Goal: Information Seeking & Learning: Compare options

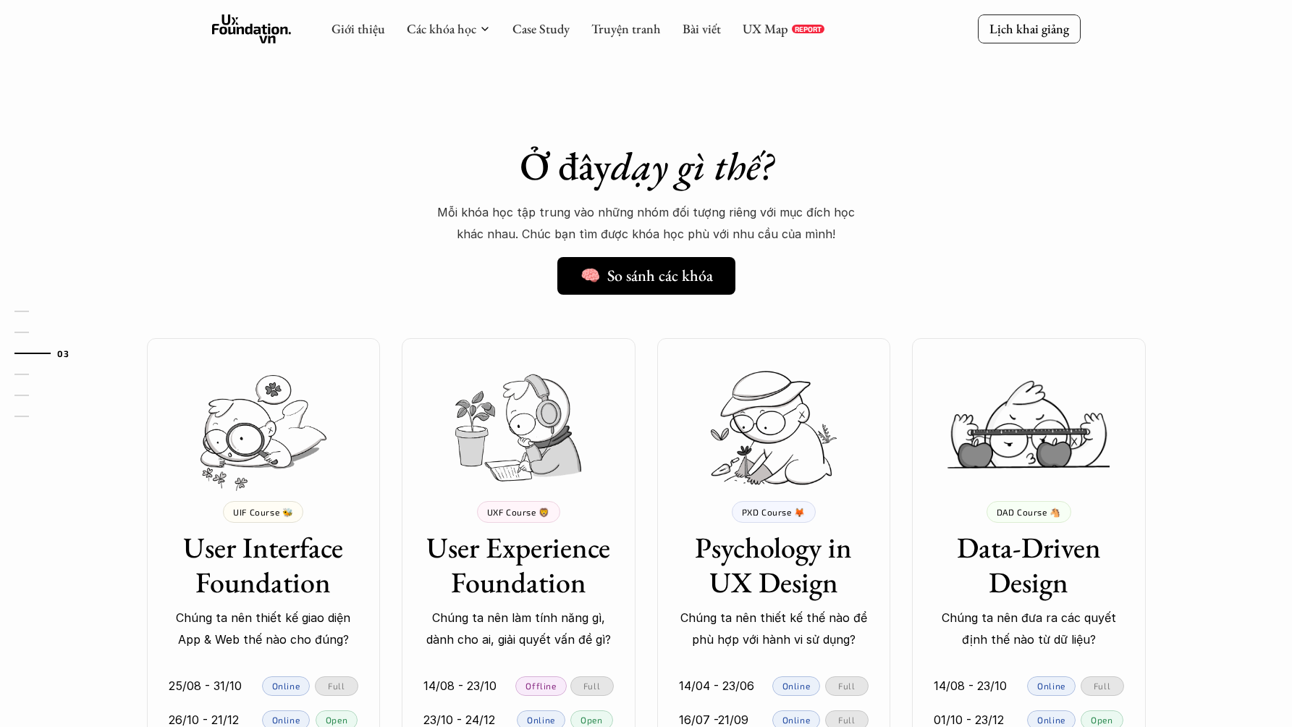
scroll to position [1006, 0]
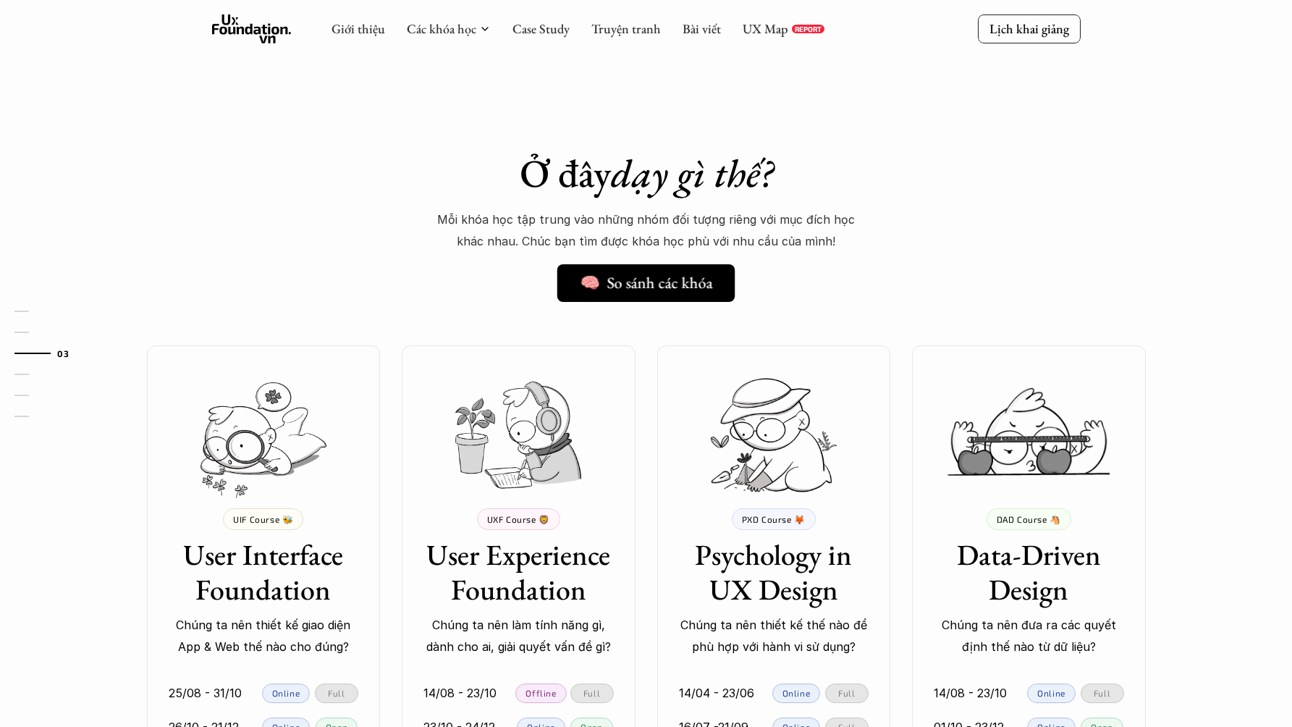
click at [702, 274] on h5 "🧠 So sánh các khóa" at bounding box center [646, 283] width 132 height 19
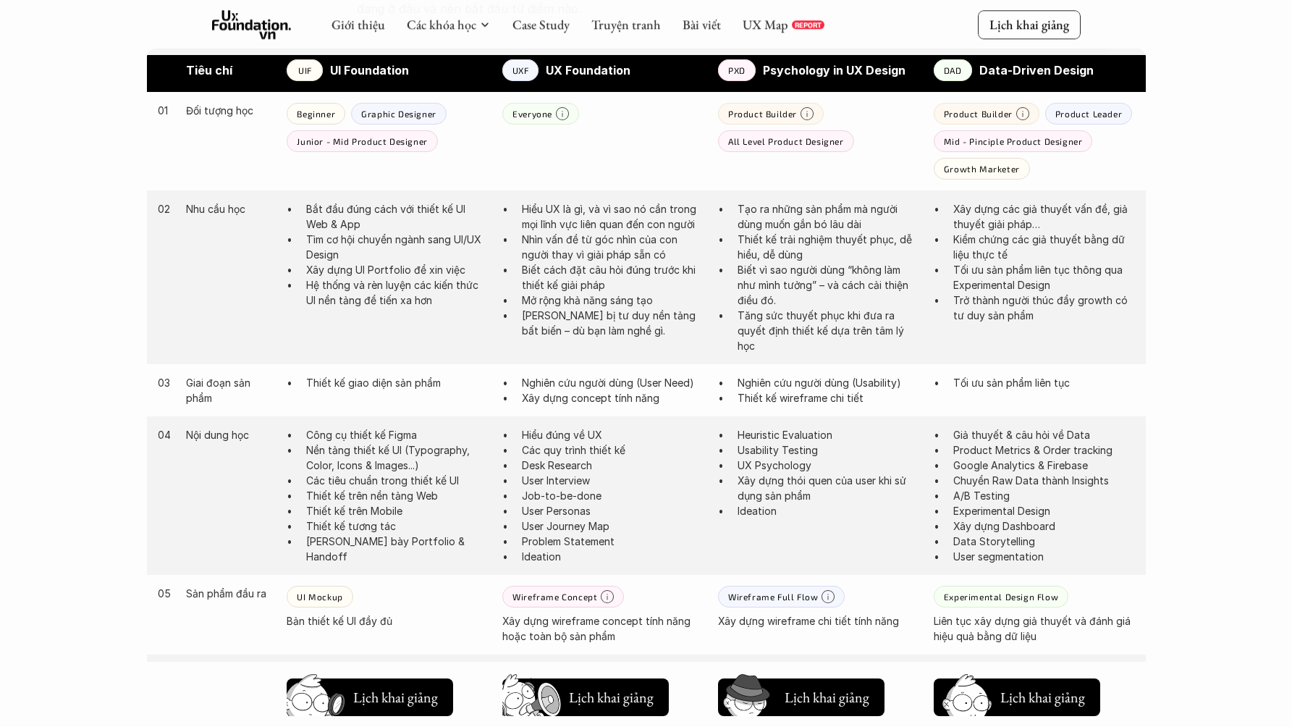
scroll to position [784, 0]
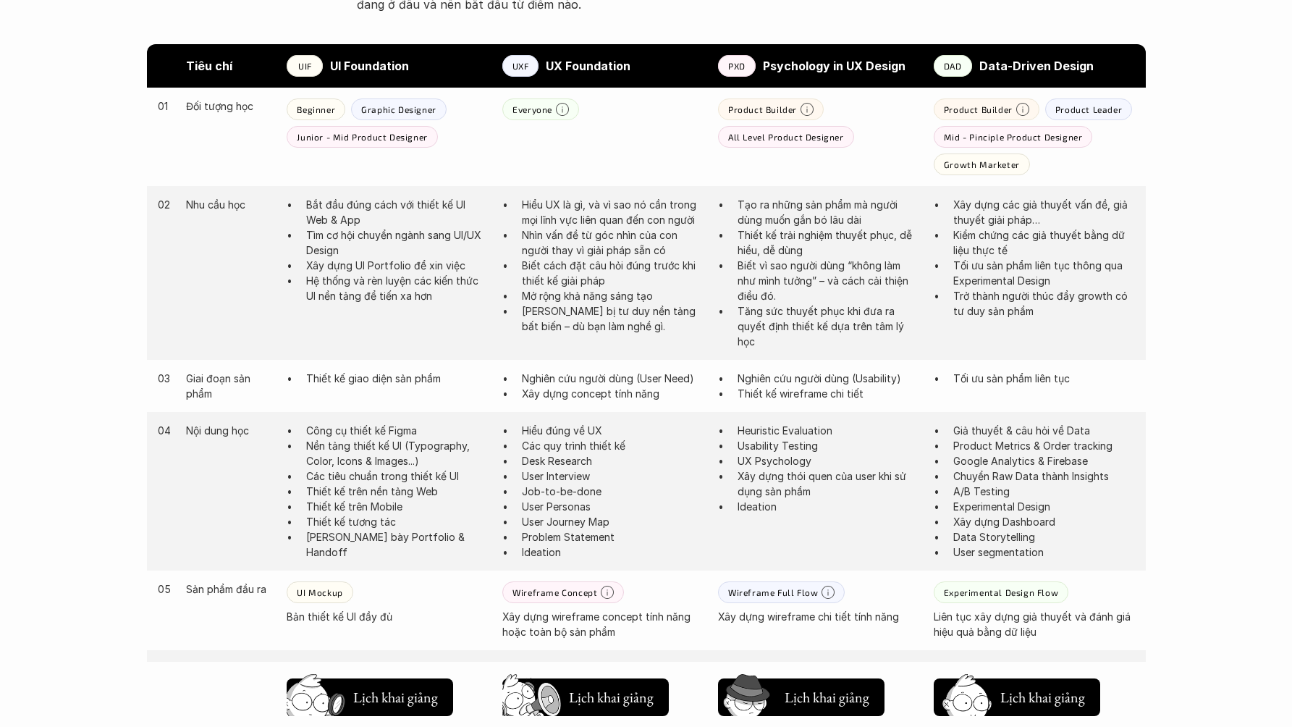
click at [1161, 433] on div "Tiêu chí UIF UI Foundation UXF UX Foundation PXD Psychology in UX Design DAD Da…" at bounding box center [646, 592] width 1042 height 1096
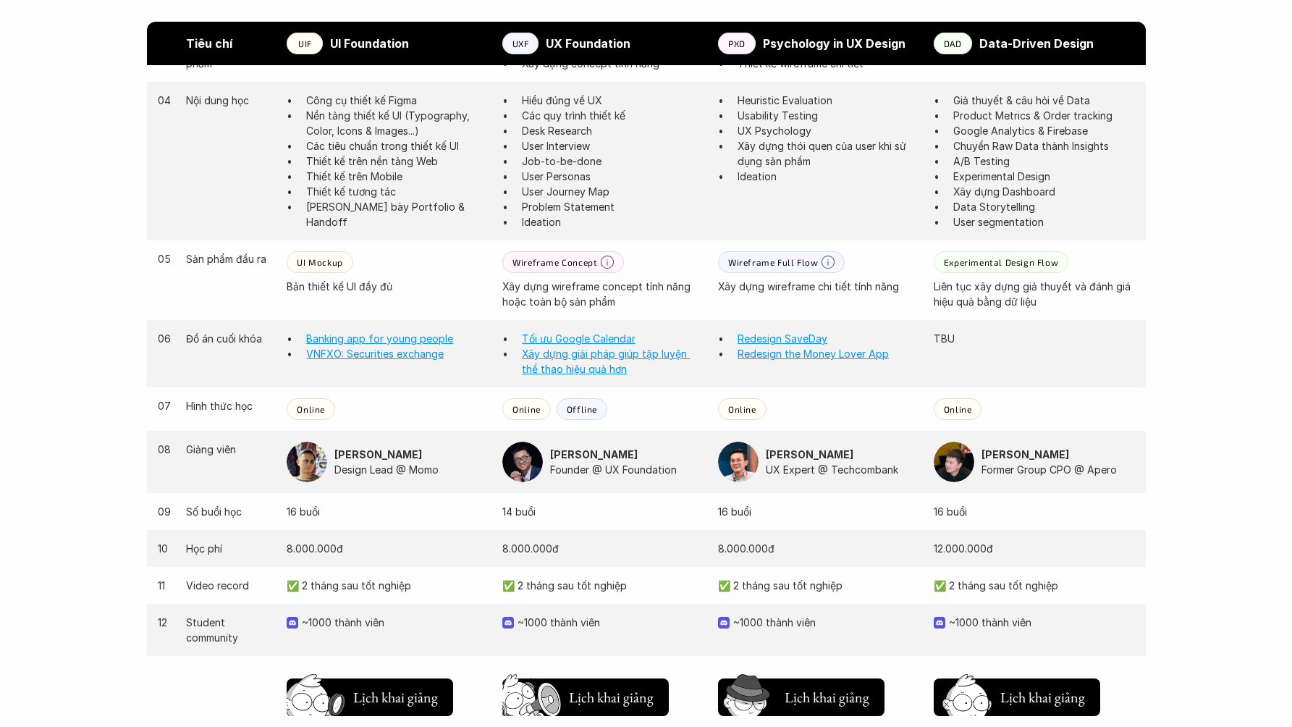
scroll to position [1117, 0]
click at [1165, 439] on div "Tiêu chí UIF UI Foundation UXF UX Foundation PXD Psychology in UX Design DAD Da…" at bounding box center [646, 259] width 1042 height 1096
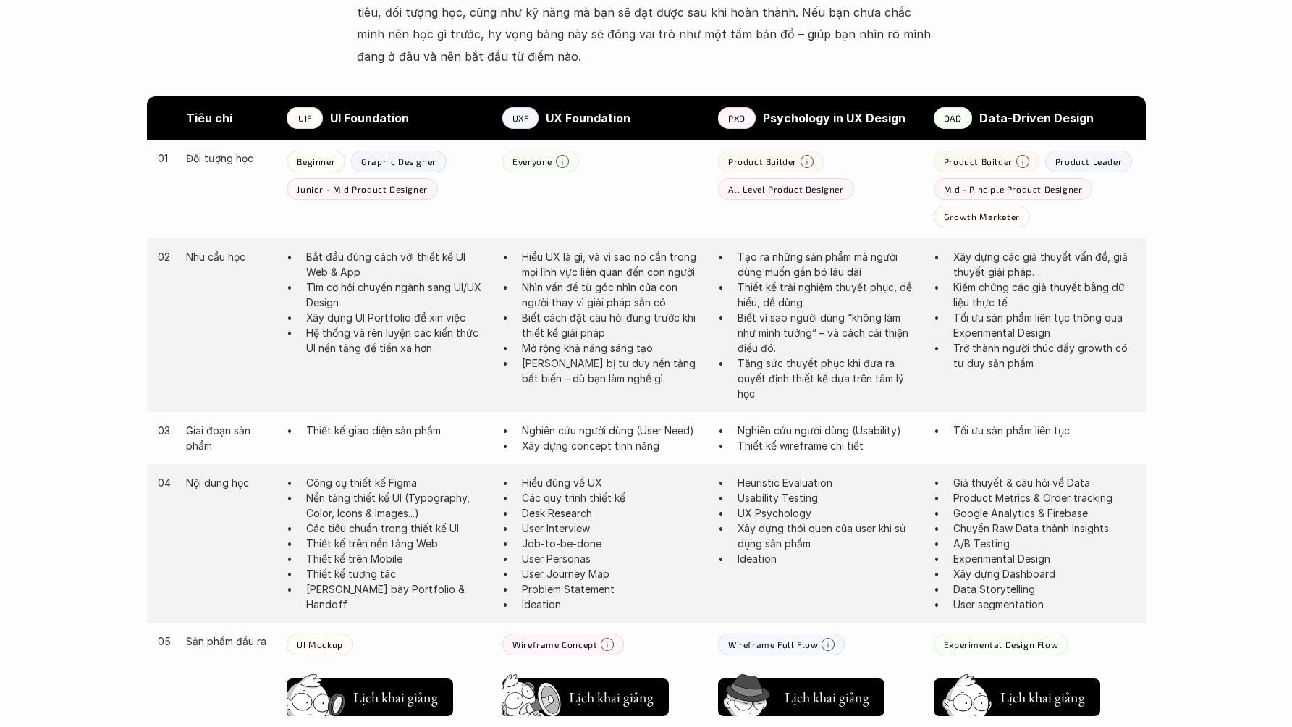
scroll to position [774, 0]
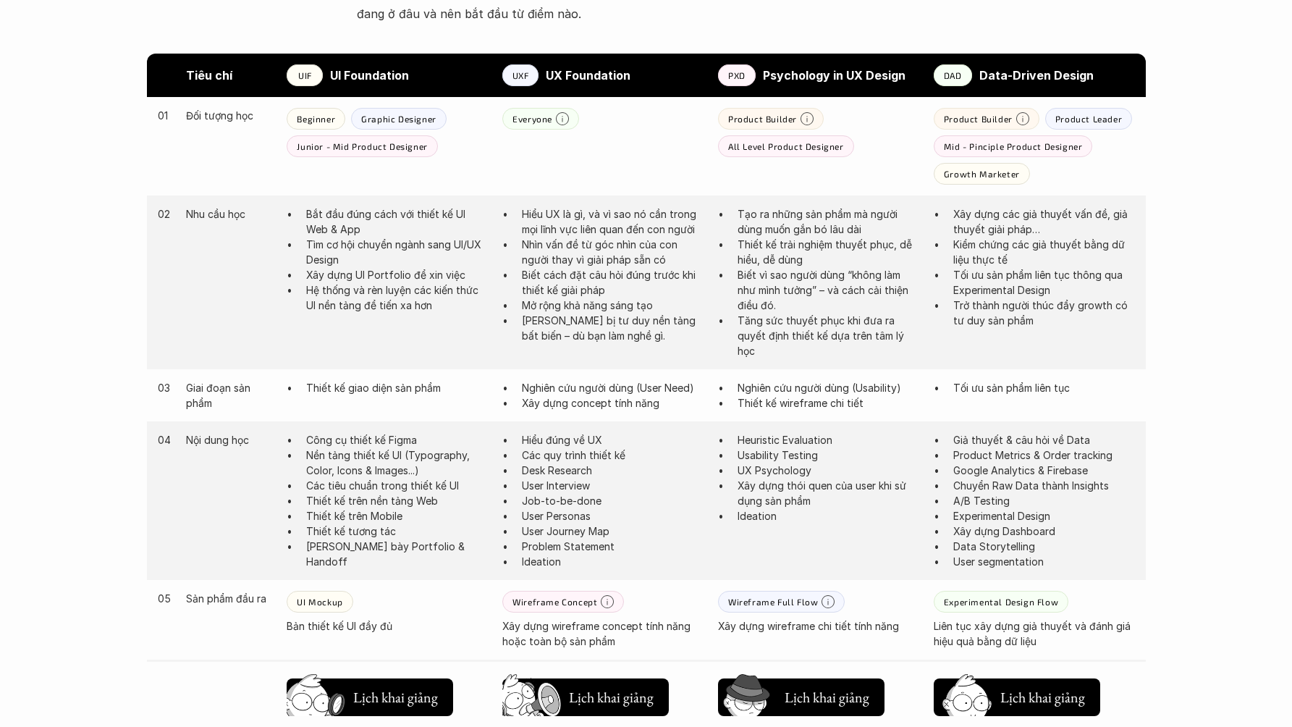
click at [1214, 315] on div "Giới thiệu Các khóa học Case Study Truyện tranh Bài viết UX Map REPORT Lịch kha…" at bounding box center [646, 554] width 1292 height 2657
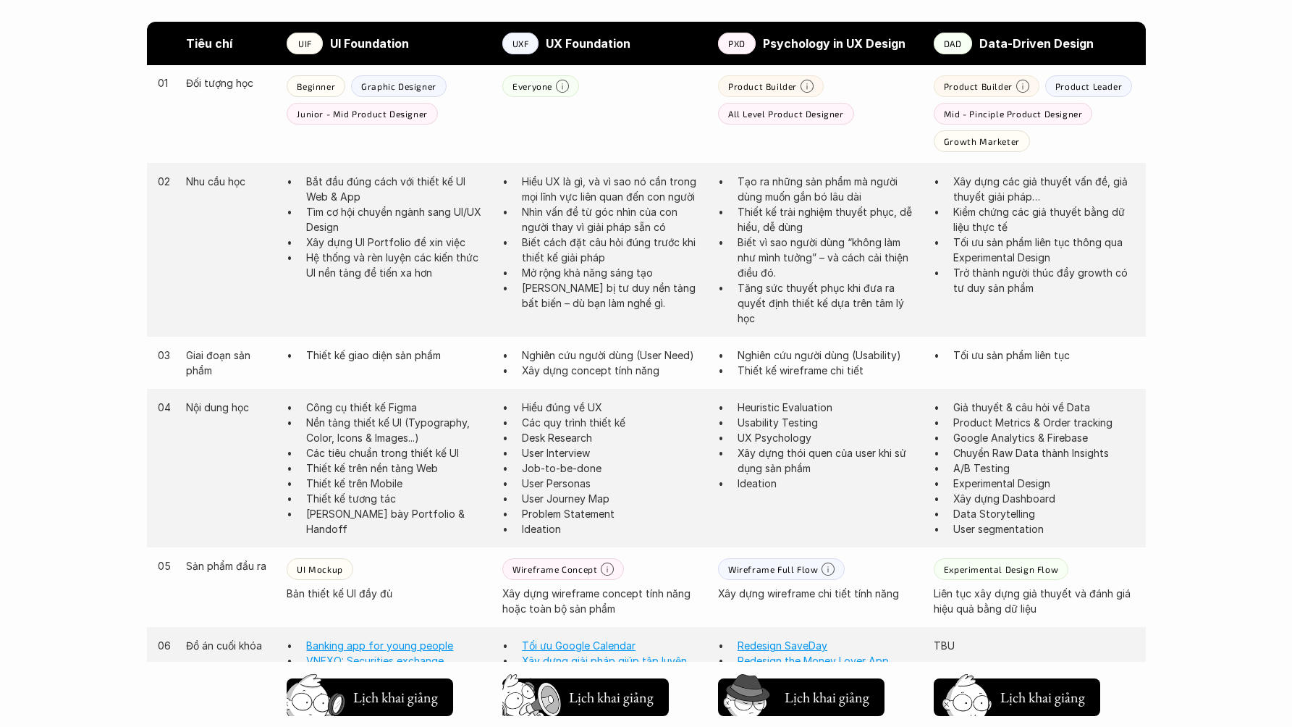
click at [1193, 350] on div "Giới thiệu Các khóa học Case Study Truyện tranh Bài viết UX Map REPORT Lịch kha…" at bounding box center [646, 521] width 1292 height 2657
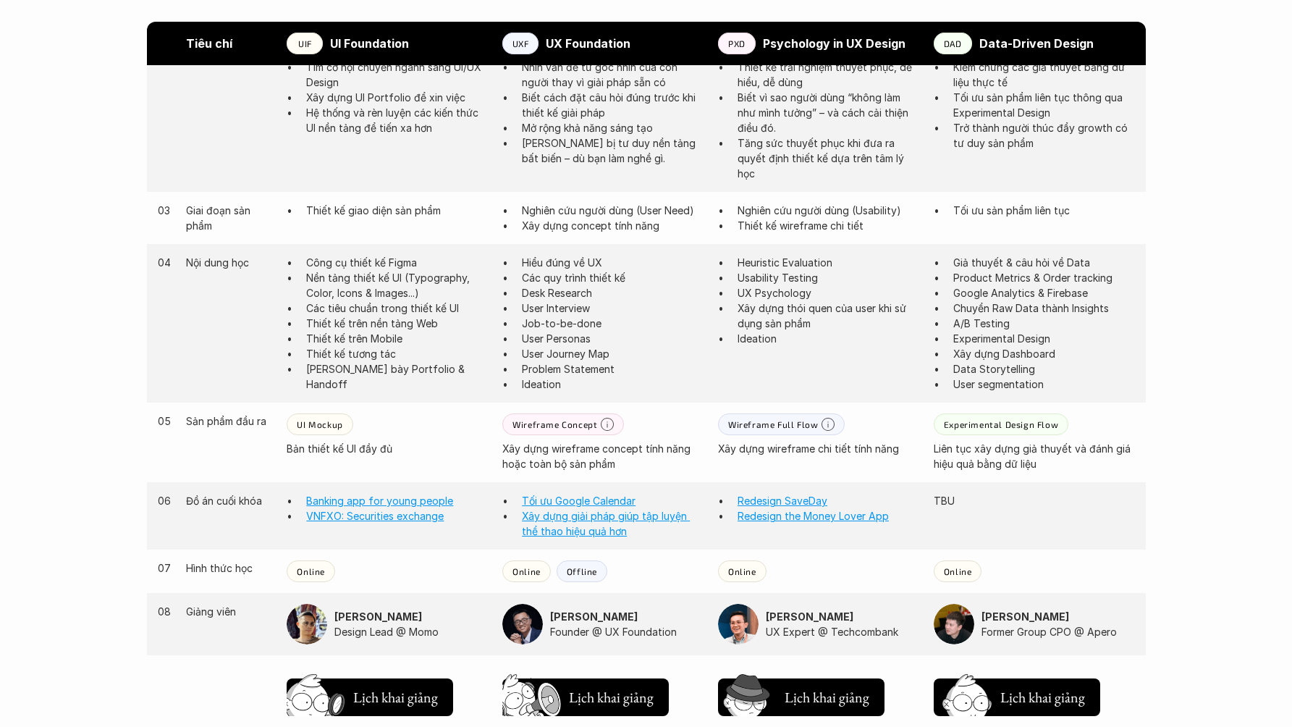
scroll to position [953, 0]
click at [1173, 259] on div "Giới thiệu Các khóa học Case Study Truyện tranh Bài viết UX Map REPORT Lịch kha…" at bounding box center [646, 375] width 1292 height 2657
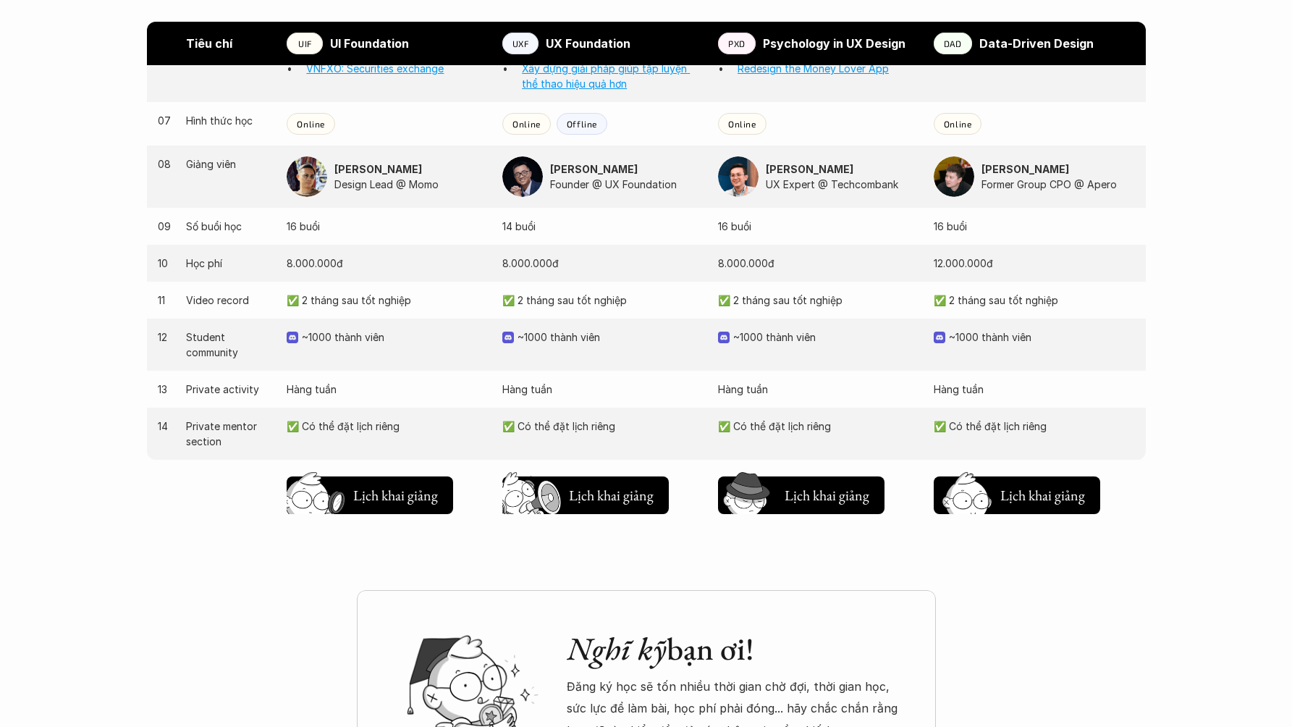
scroll to position [1401, 0]
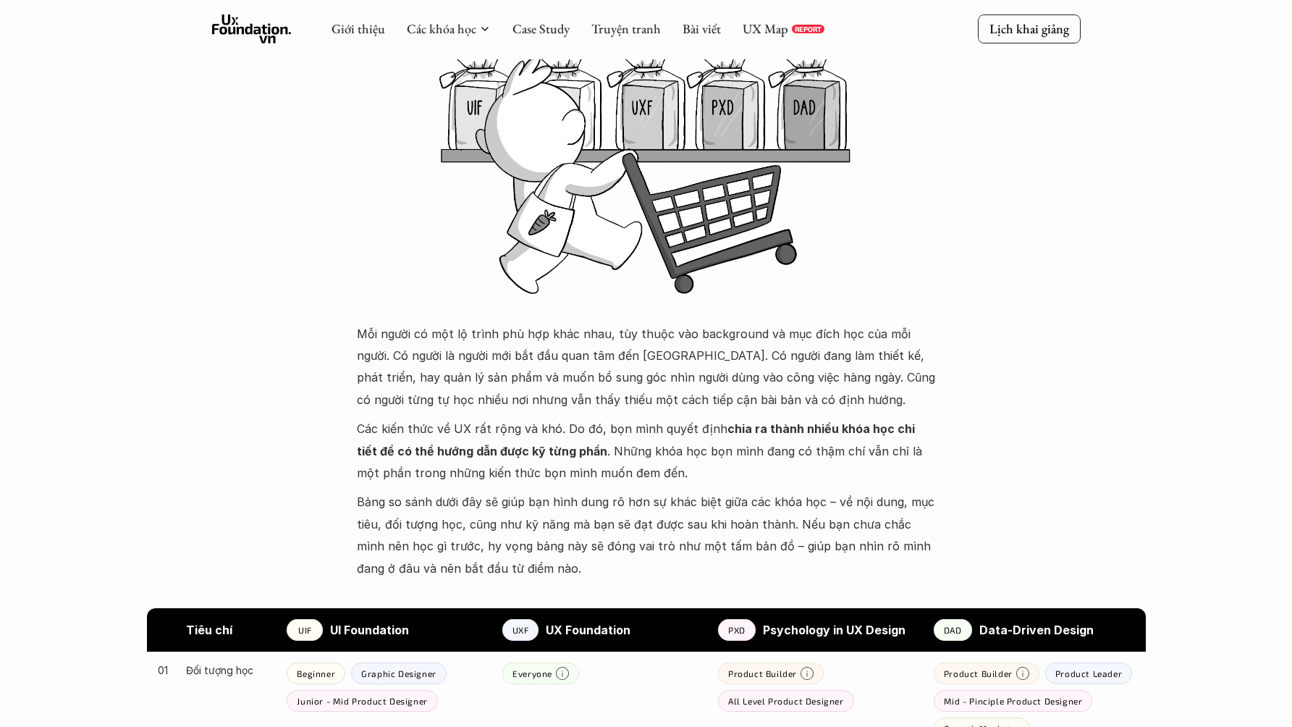
scroll to position [0, 0]
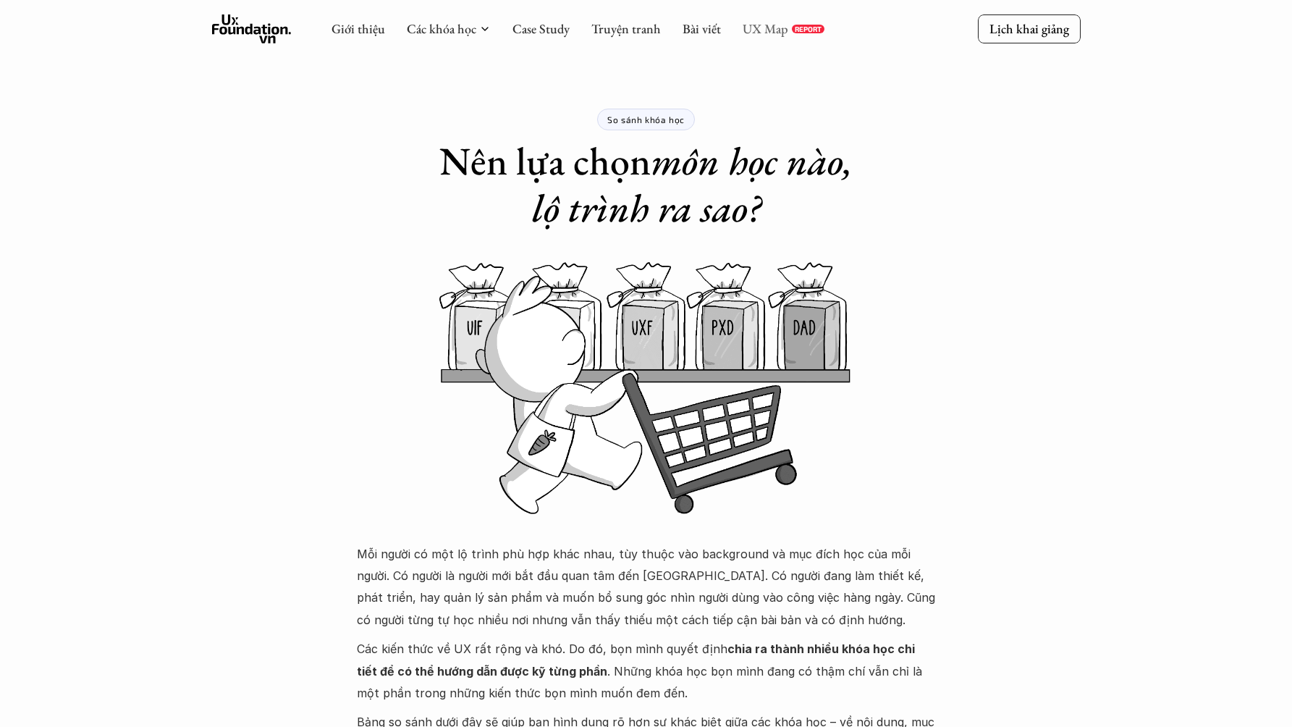
click at [762, 27] on link "UX Map" at bounding box center [765, 28] width 46 height 17
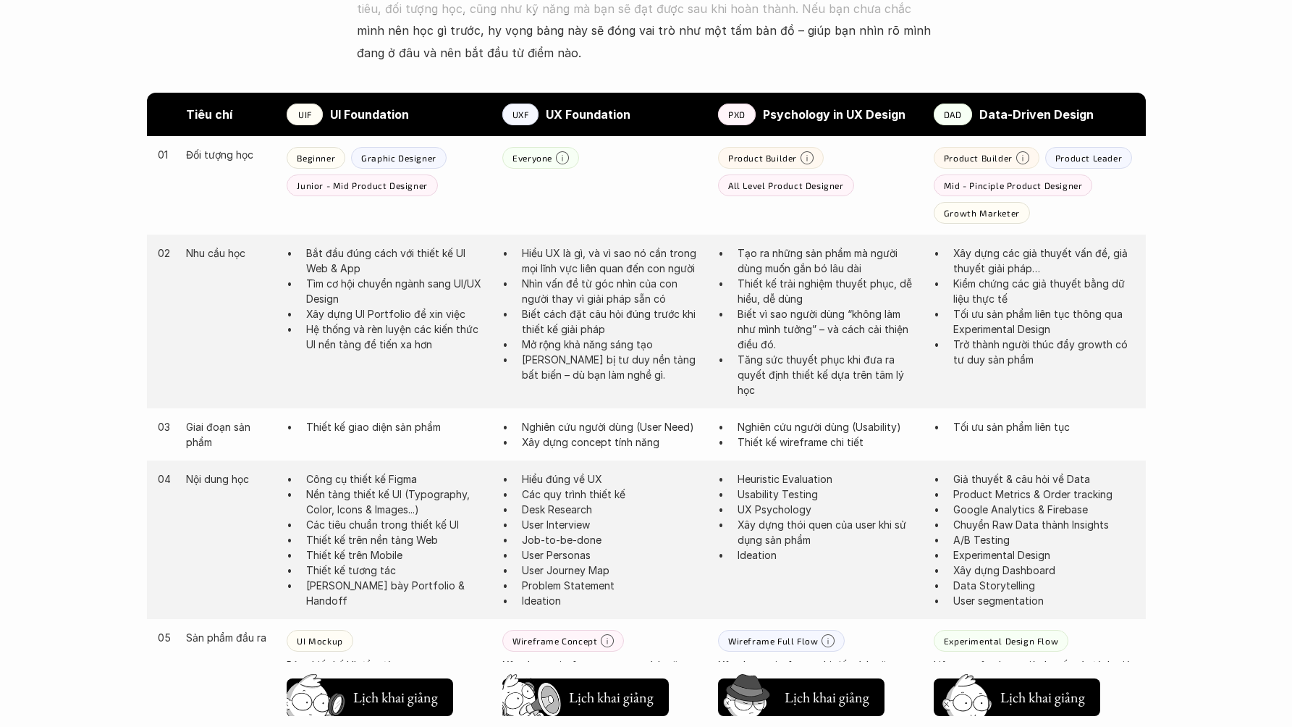
scroll to position [745, 0]
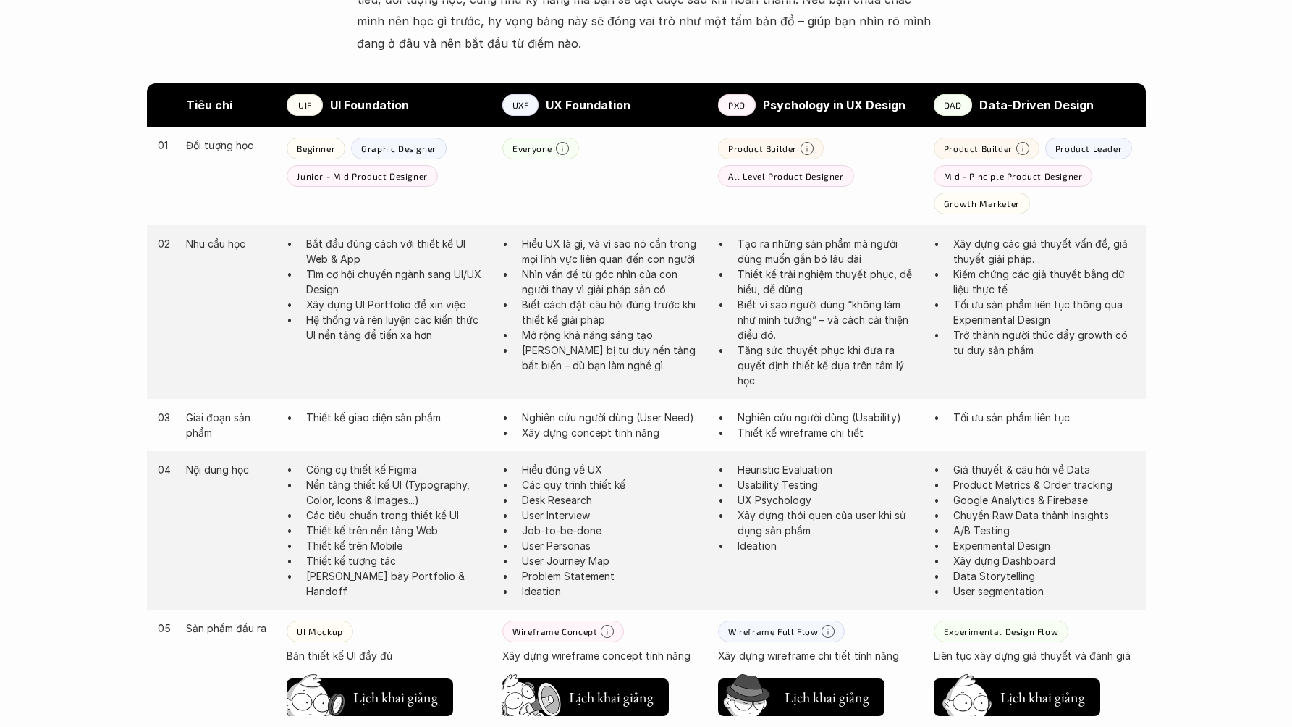
click at [1164, 261] on div "Tiêu chí UIF UI Foundation UXF UX Foundation PXD Psychology in UX Design DAD Da…" at bounding box center [646, 631] width 1042 height 1096
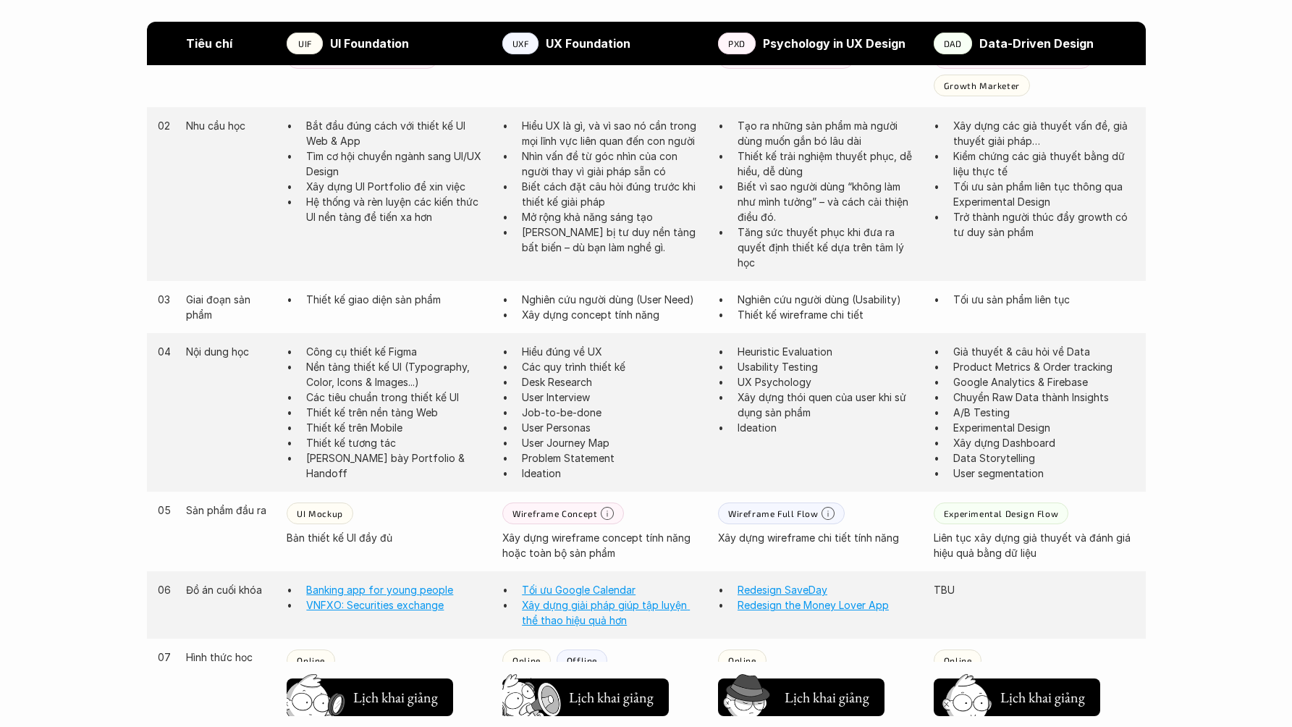
scroll to position [865, 0]
click at [1182, 269] on div "Giới thiệu Các khóa học Case Study Truyện tranh Bài viết UX Map REPORT Lịch kha…" at bounding box center [646, 463] width 1292 height 2657
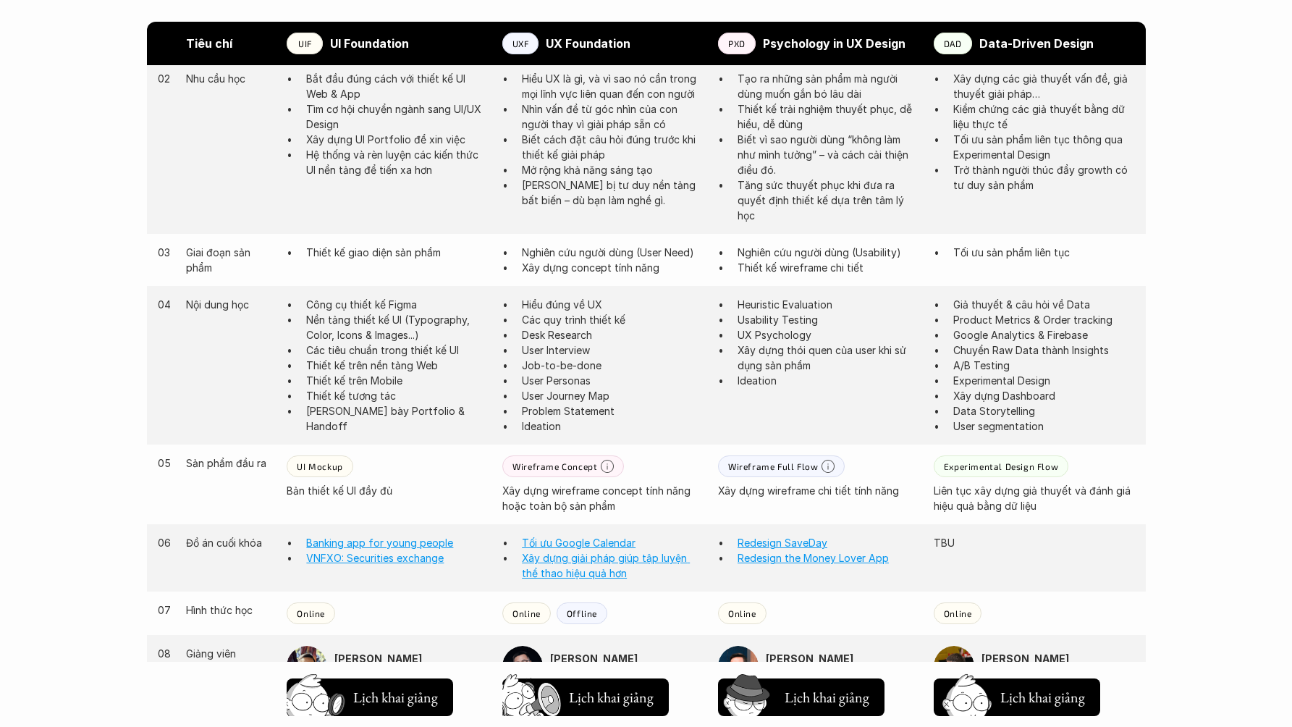
scroll to position [916, 0]
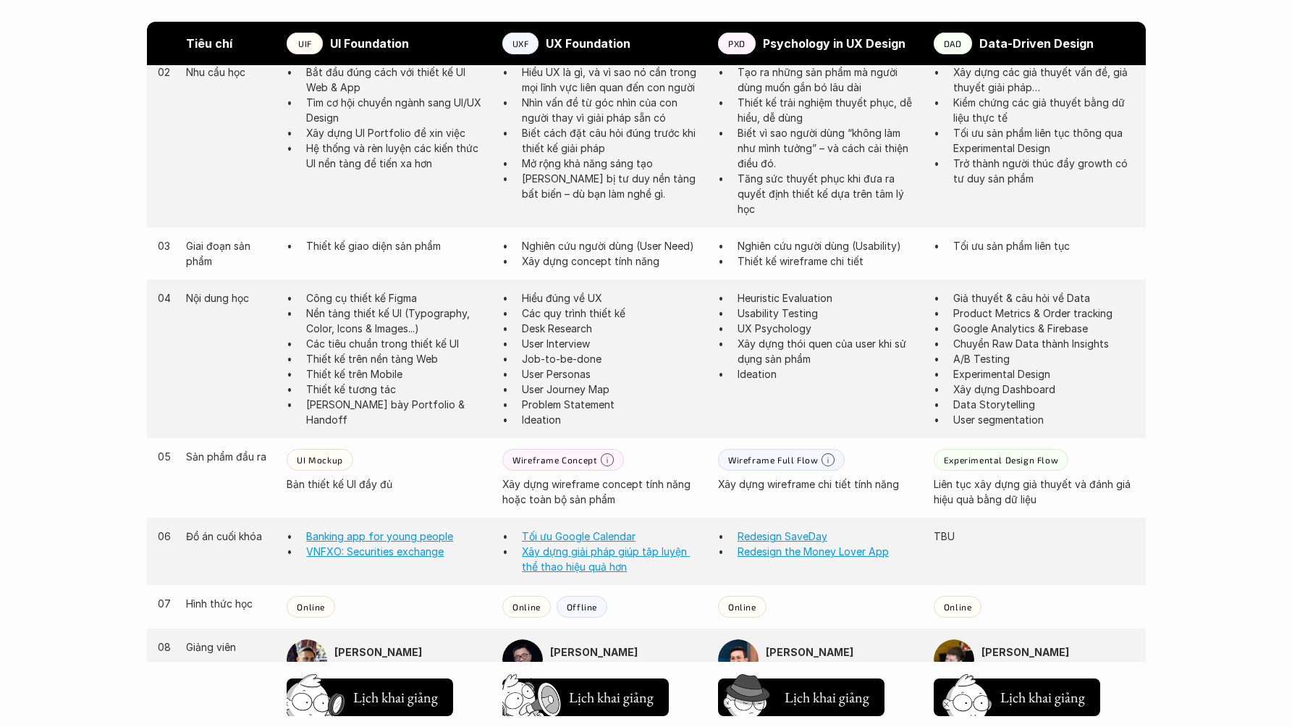
click at [926, 378] on div "04 Nội dung học Công cụ thiết kế Figma Nền tảng thiết kế UI (Typography, Color,…" at bounding box center [646, 358] width 999 height 158
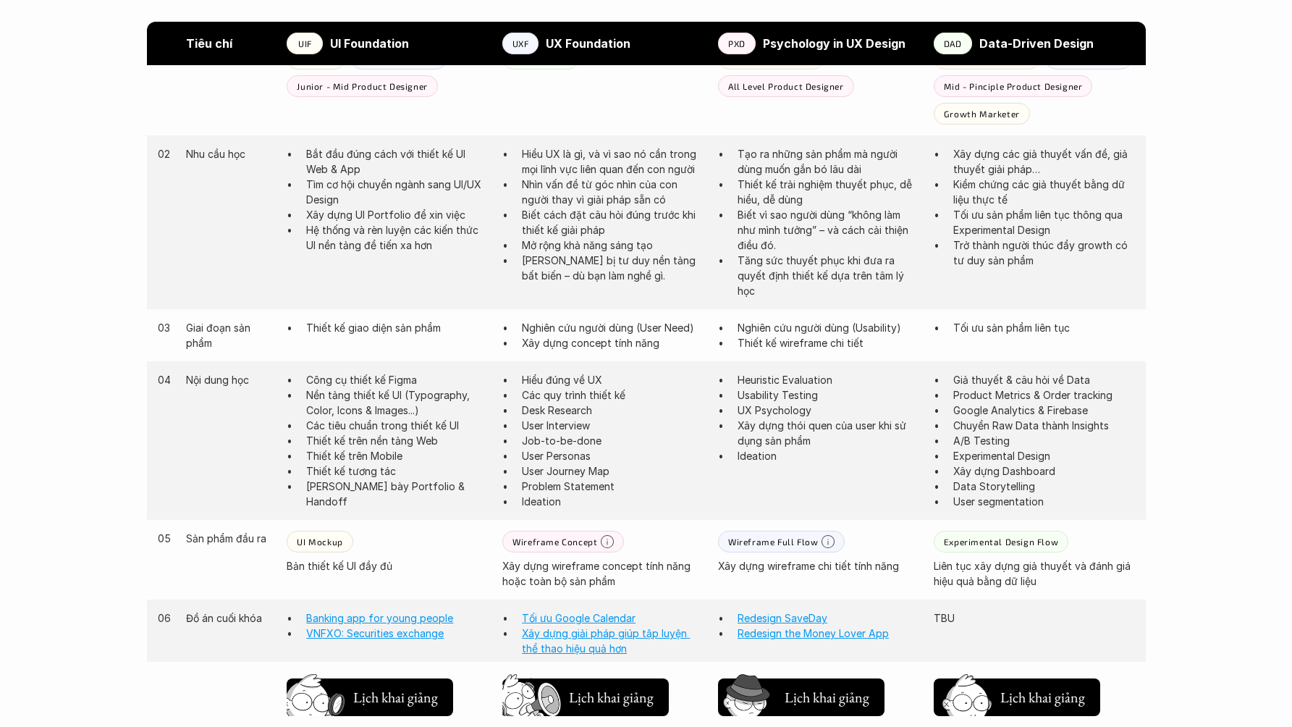
scroll to position [838, 0]
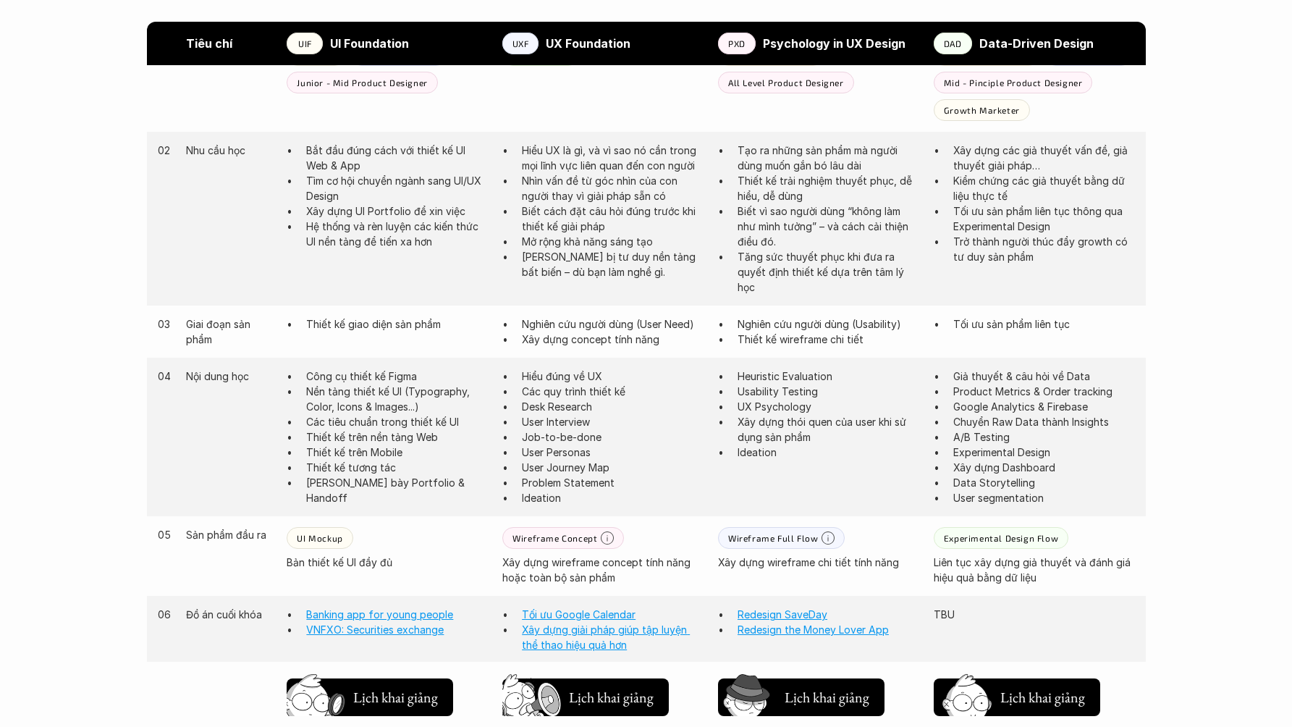
click at [1160, 380] on div "Tiêu chí UIF UI Foundation UXF UX Foundation PXD Psychology in UX Design DAD Da…" at bounding box center [646, 538] width 1042 height 1096
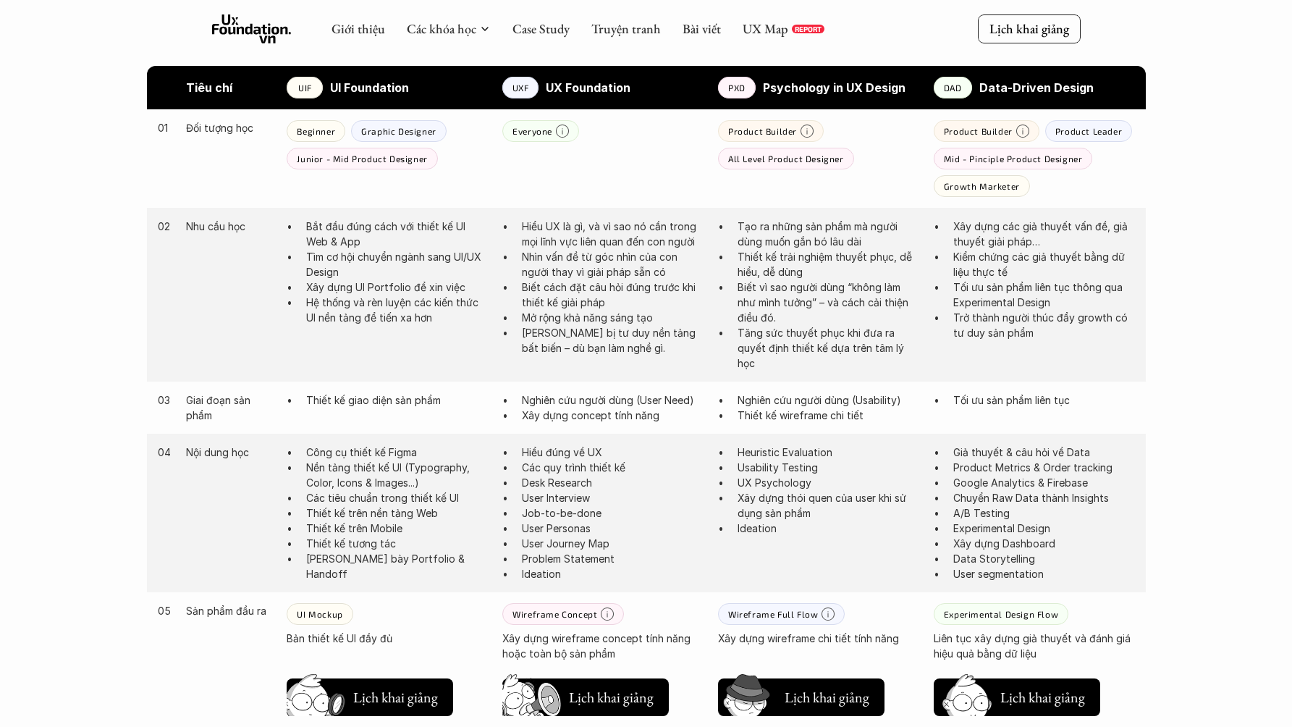
scroll to position [758, 0]
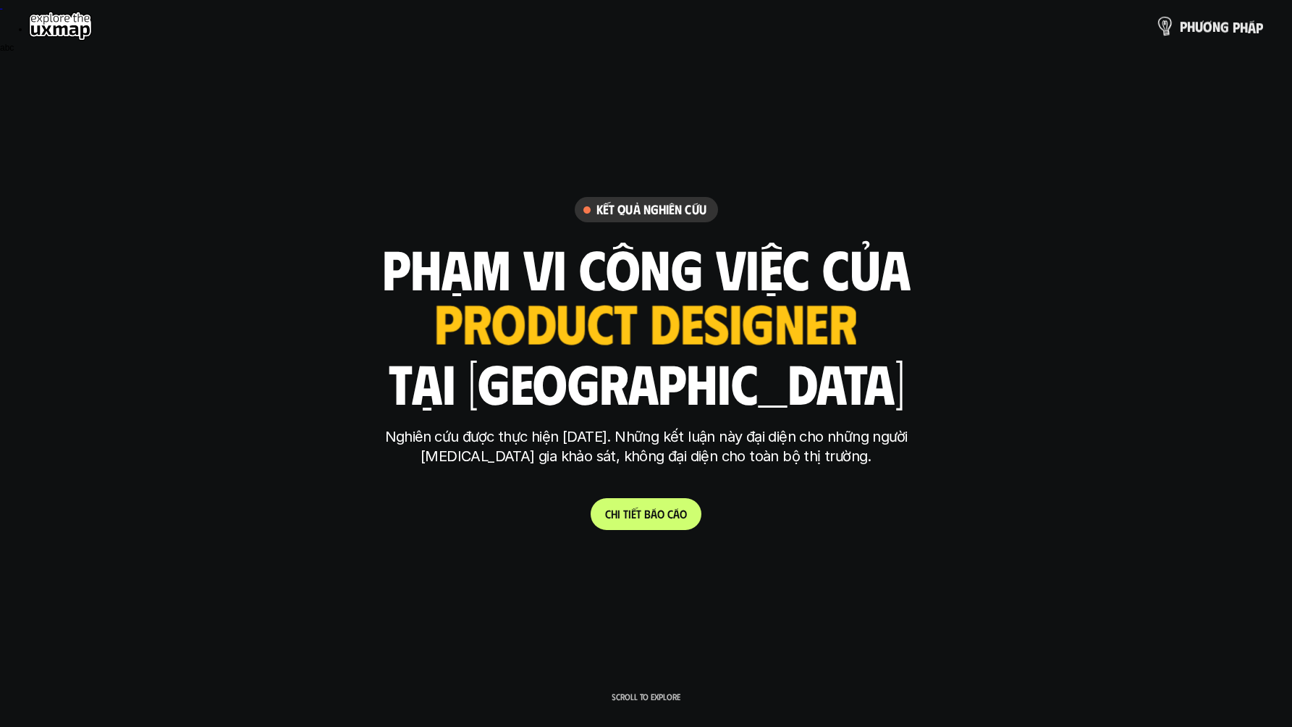
click at [1202, 26] on p "p h ư ơ n g p h á p" at bounding box center [1221, 26] width 83 height 16
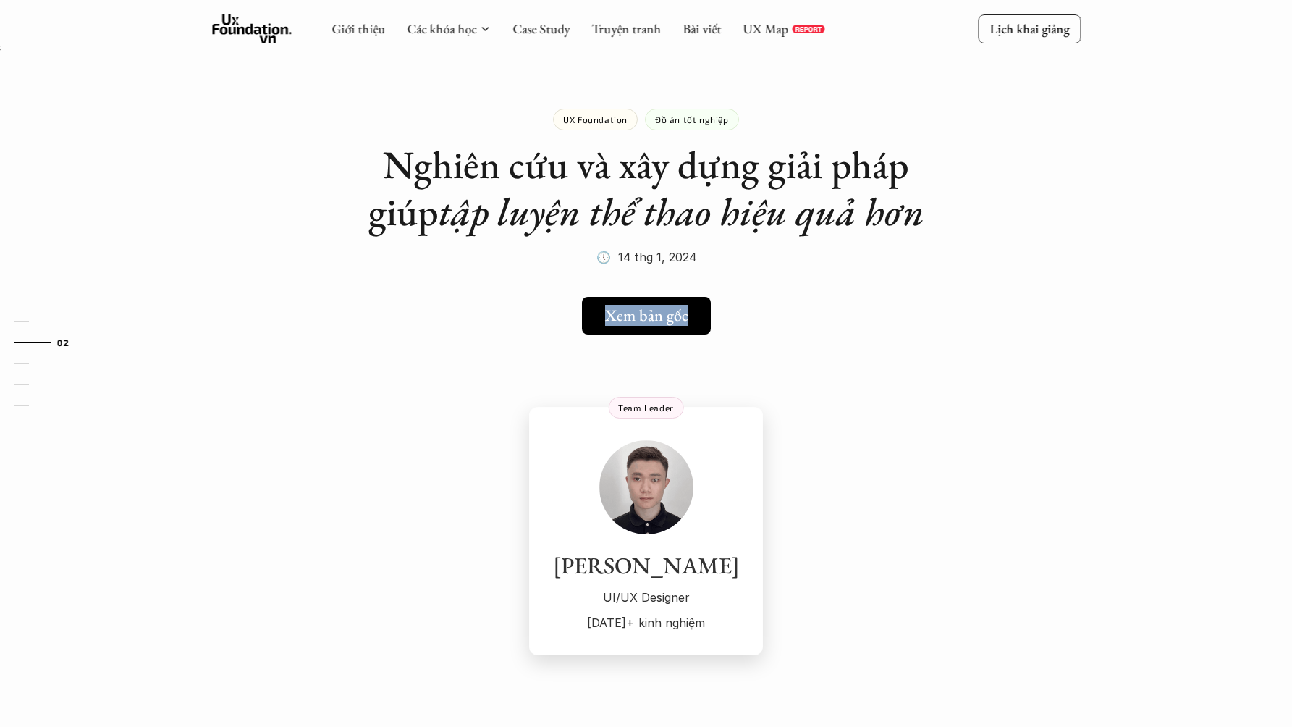
click at [658, 508] on img at bounding box center [646, 487] width 94 height 94
